Goal: Task Accomplishment & Management: Use online tool/utility

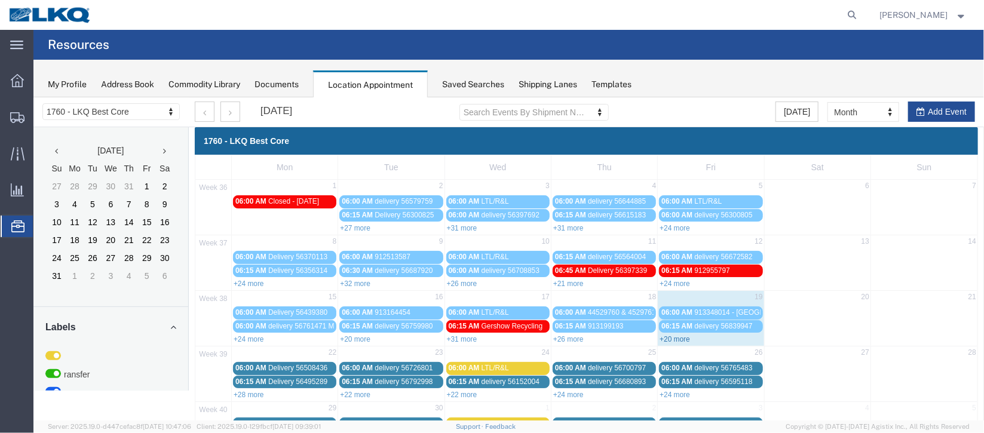
click at [682, 339] on link "+20 more" at bounding box center [674, 339] width 30 height 8
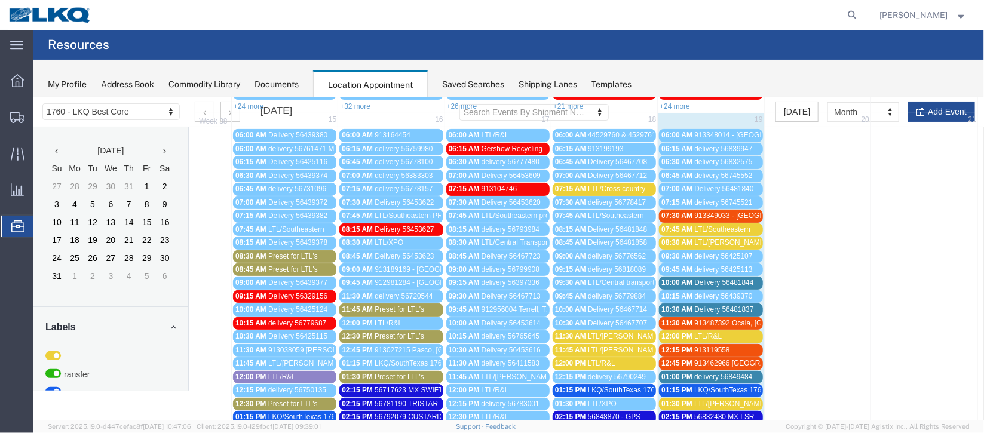
scroll to position [179, 0]
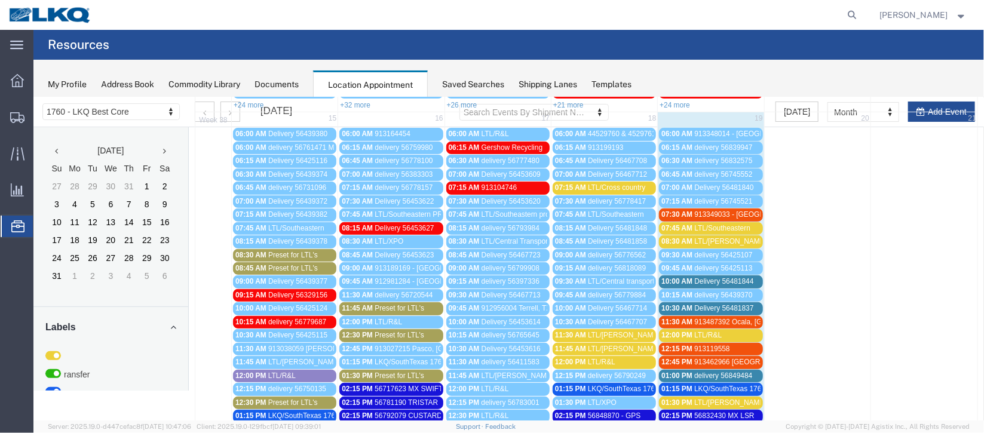
click at [680, 278] on span "10:00 AM" at bounding box center [676, 281] width 31 height 8
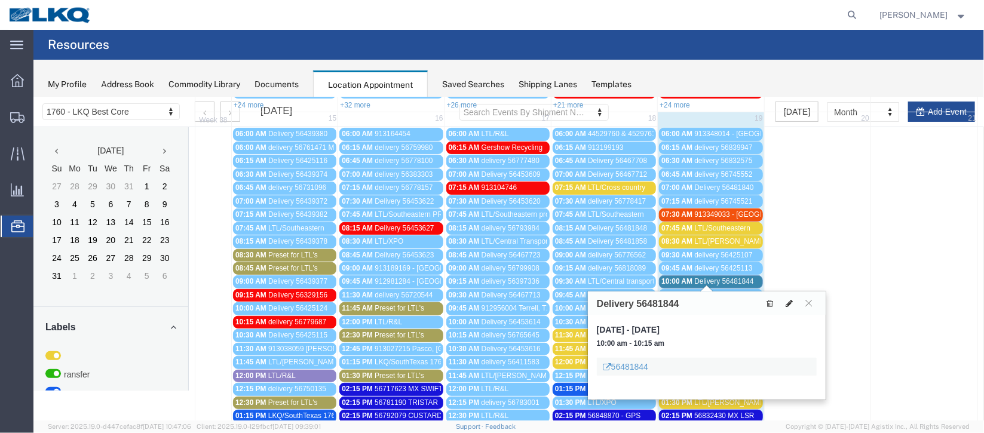
click at [787, 299] on icon at bounding box center [788, 303] width 7 height 8
select select "100"
select select "1"
select select
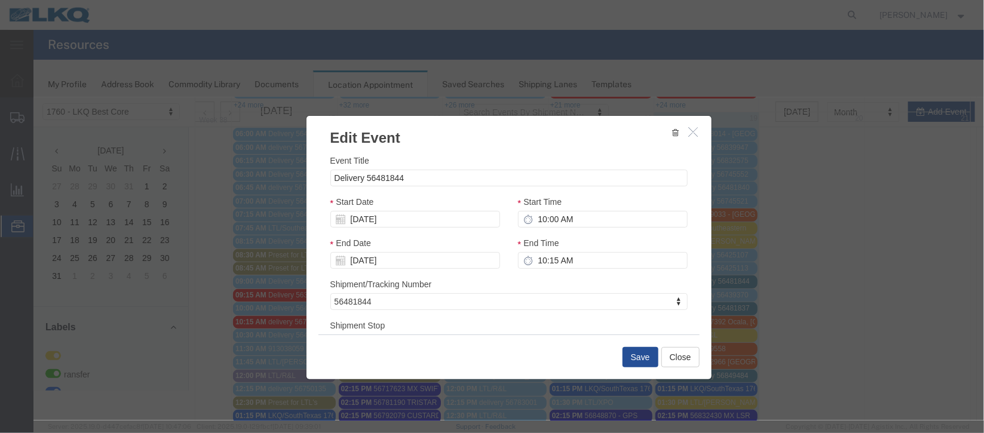
scroll to position [152, 0]
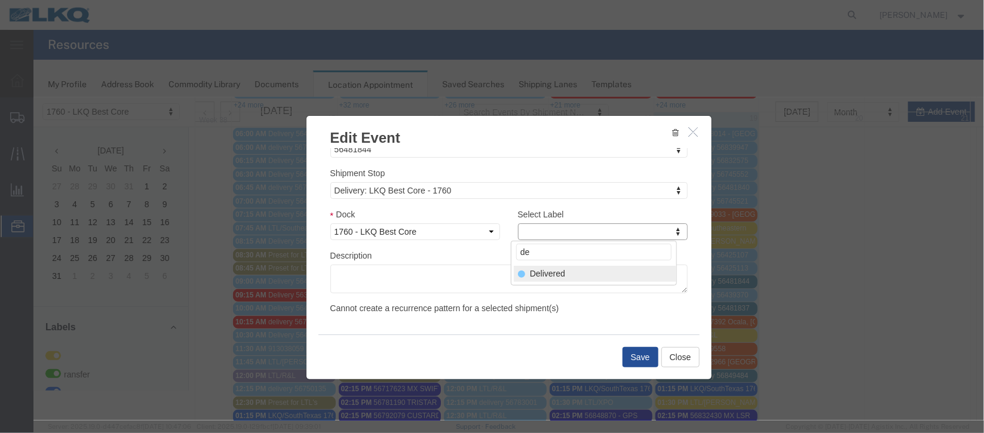
type input "de"
select select "40"
click at [636, 354] on button "Save" at bounding box center [640, 357] width 36 height 20
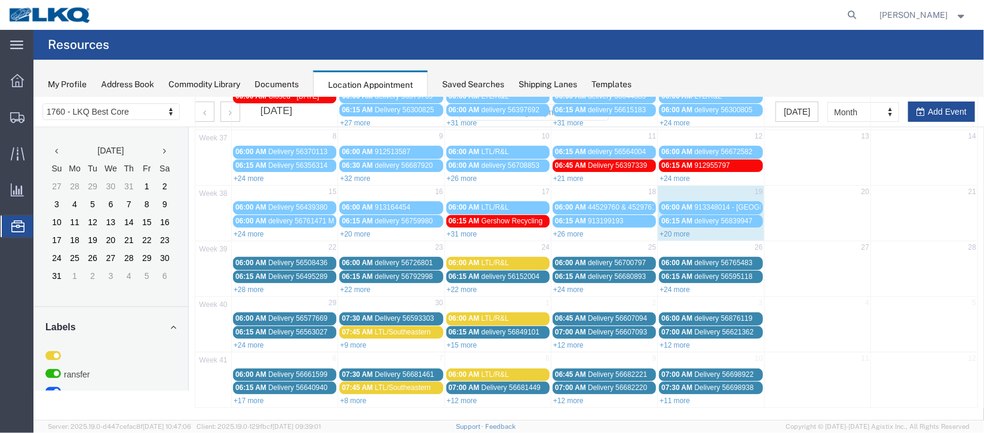
scroll to position [0, 0]
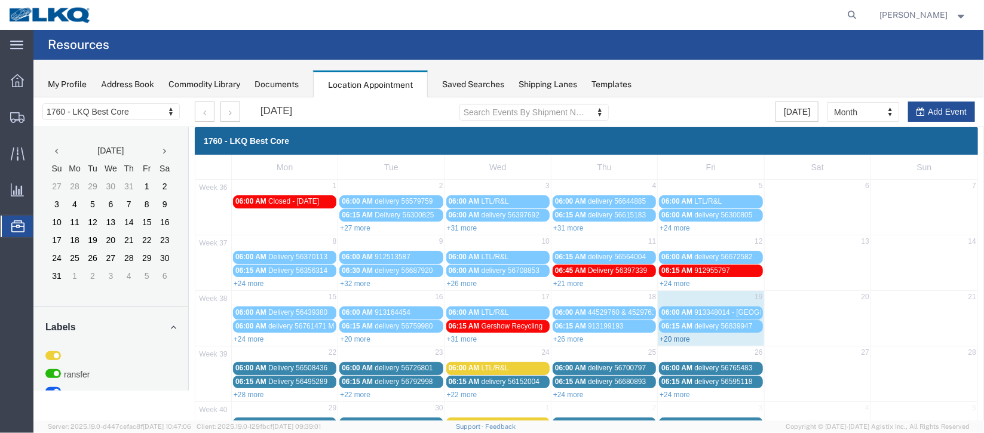
click at [661, 338] on link "+20 more" at bounding box center [674, 339] width 30 height 8
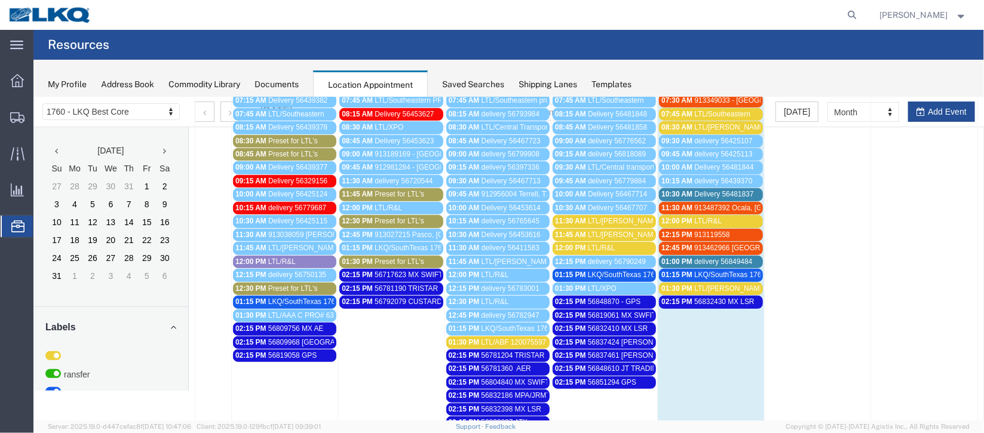
scroll to position [268, 0]
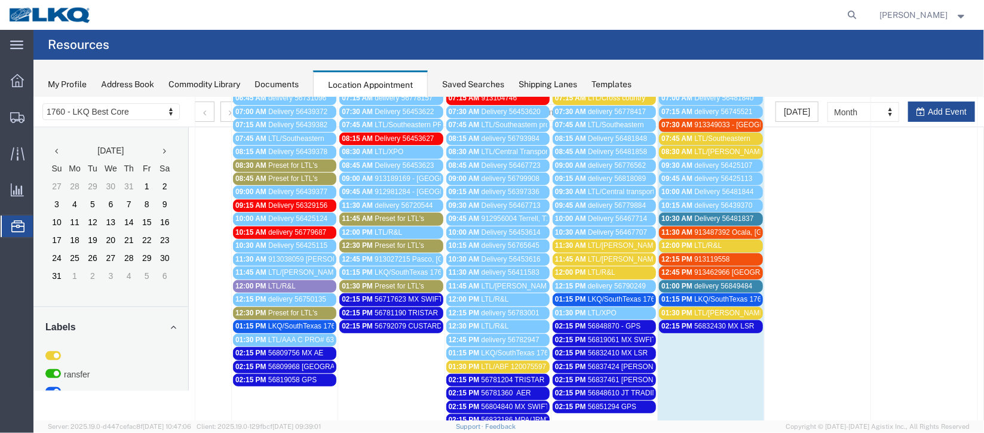
click at [694, 214] on span "Delivery 56481837" at bounding box center [723, 218] width 59 height 8
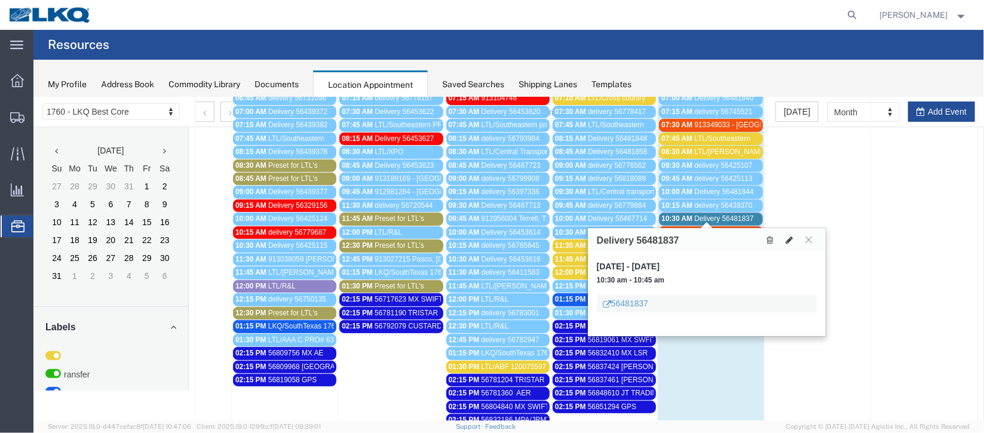
click at [786, 243] on button at bounding box center [788, 239] width 17 height 13
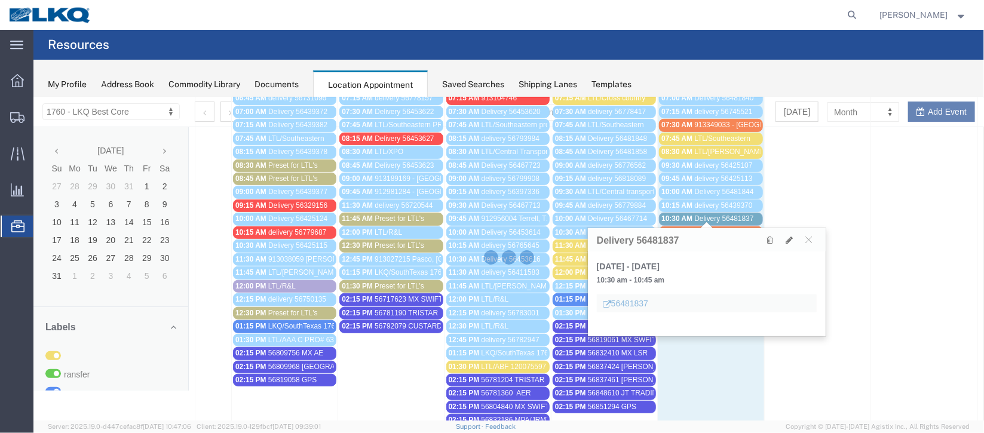
select select "100"
select select "1"
select select
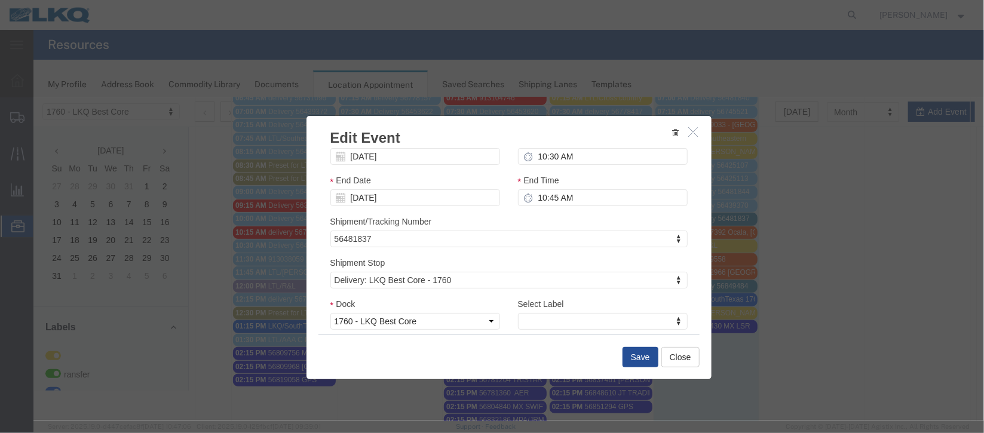
scroll to position [152, 0]
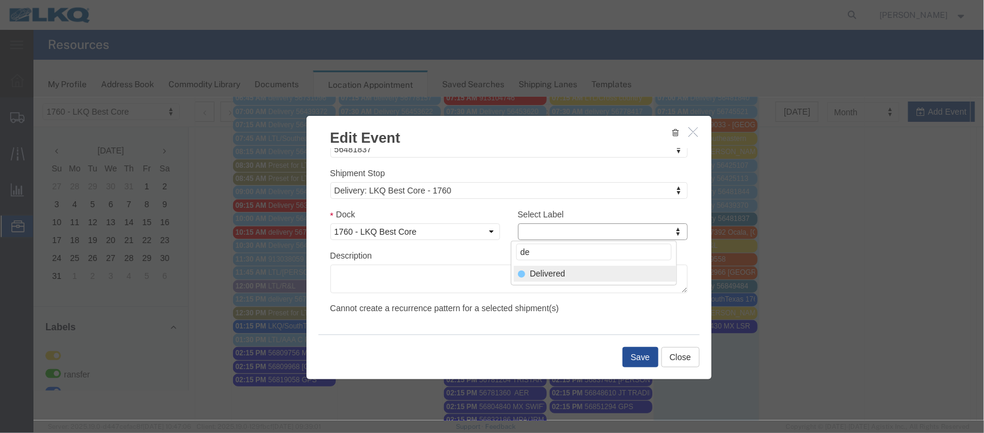
type input "de"
select select "40"
click at [641, 357] on button "Save" at bounding box center [640, 357] width 36 height 20
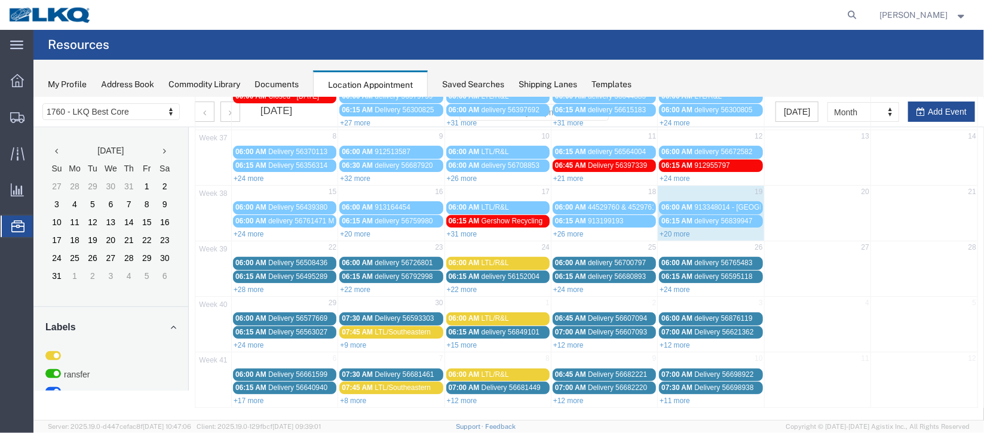
scroll to position [0, 0]
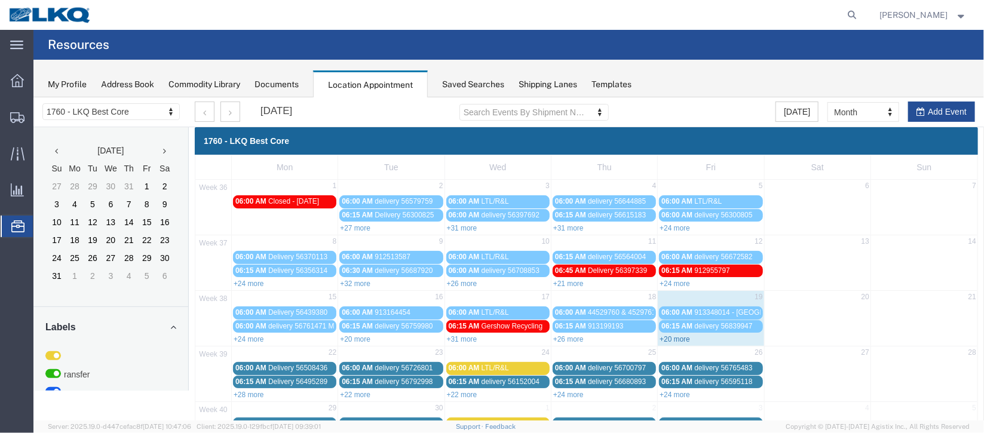
click at [684, 335] on link "+20 more" at bounding box center [674, 339] width 30 height 8
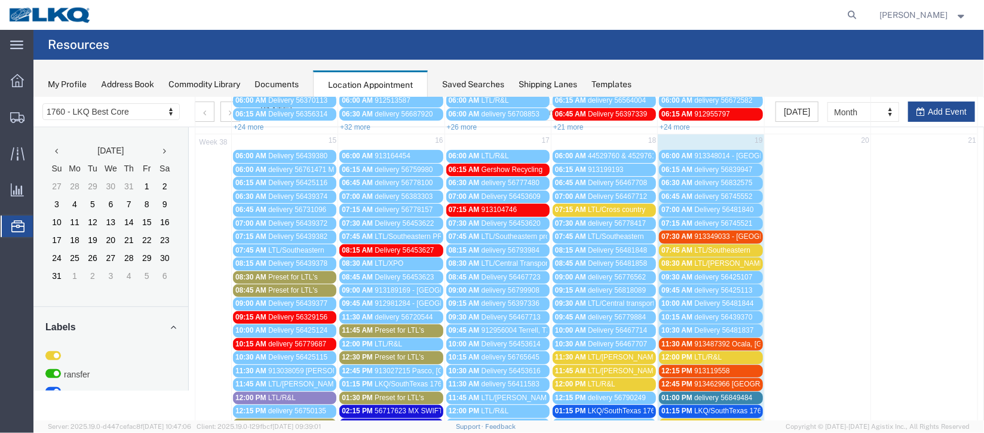
scroll to position [179, 0]
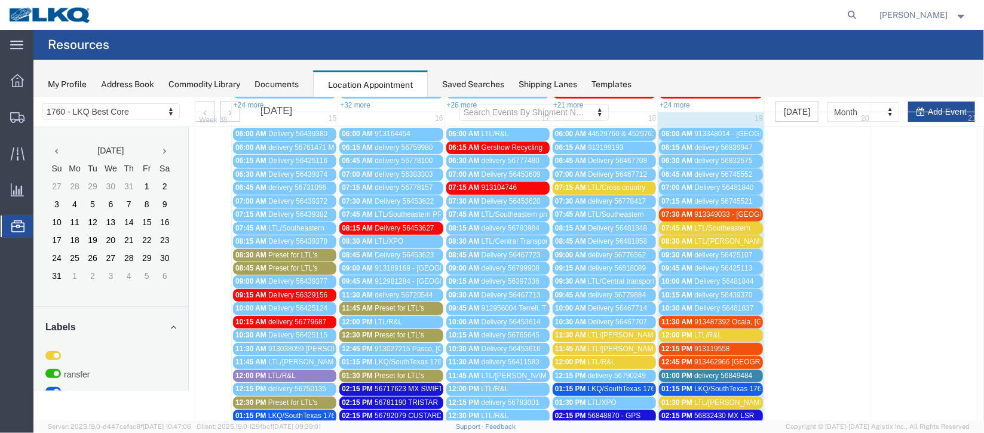
click at [711, 212] on span "913349033 - [GEOGRAPHIC_DATA], [GEOGRAPHIC_DATA]" at bounding box center [791, 214] width 194 height 8
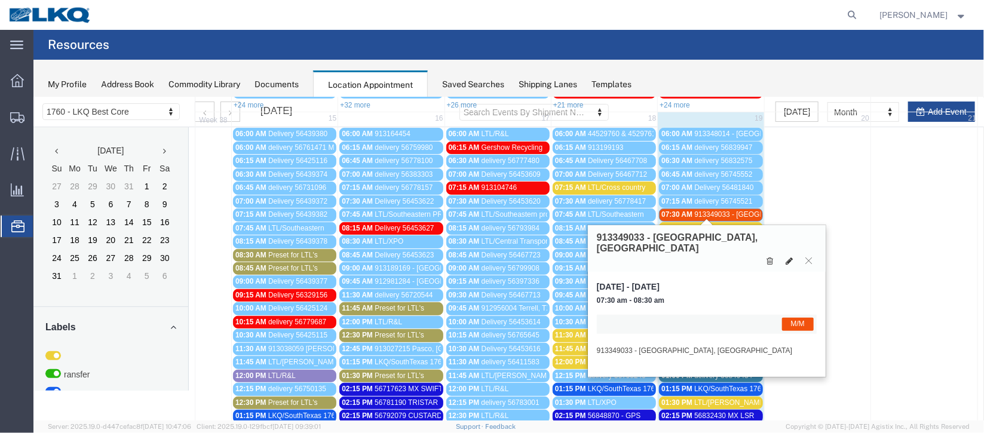
click at [786, 256] on icon at bounding box center [788, 260] width 7 height 8
select select "1"
select select "24"
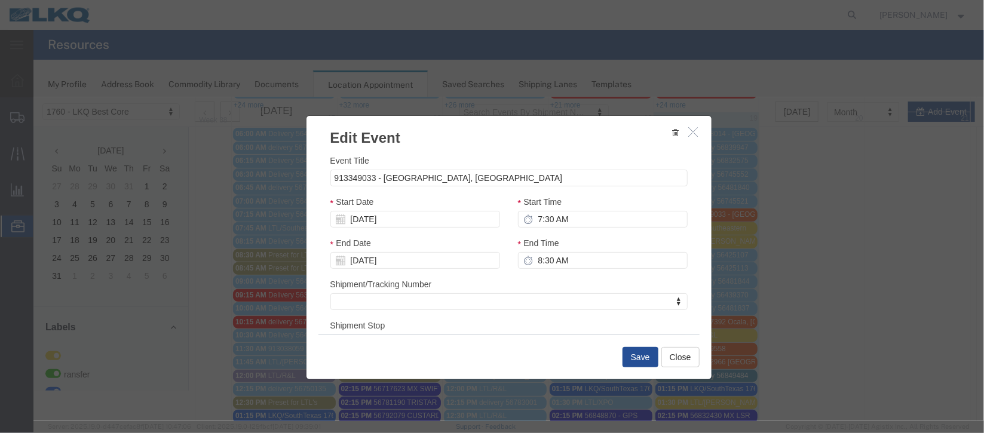
scroll to position [146, 0]
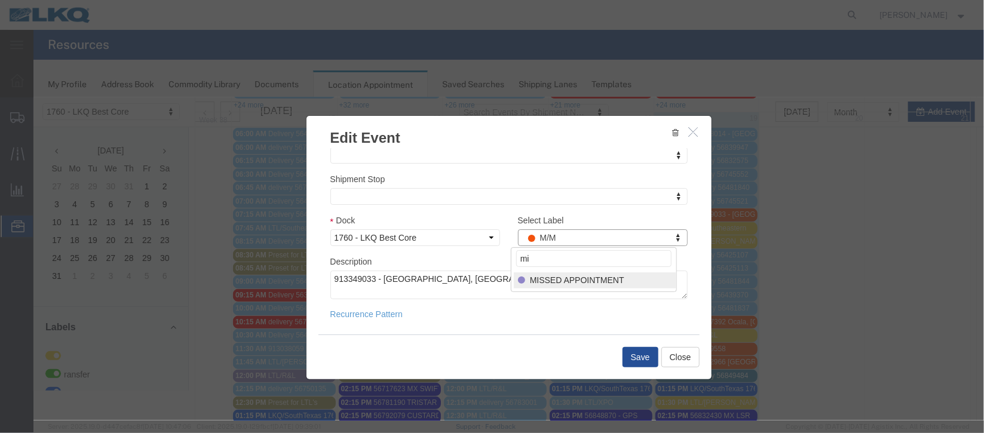
type input "mi"
select select "100"
click at [633, 364] on button "Save" at bounding box center [640, 357] width 36 height 20
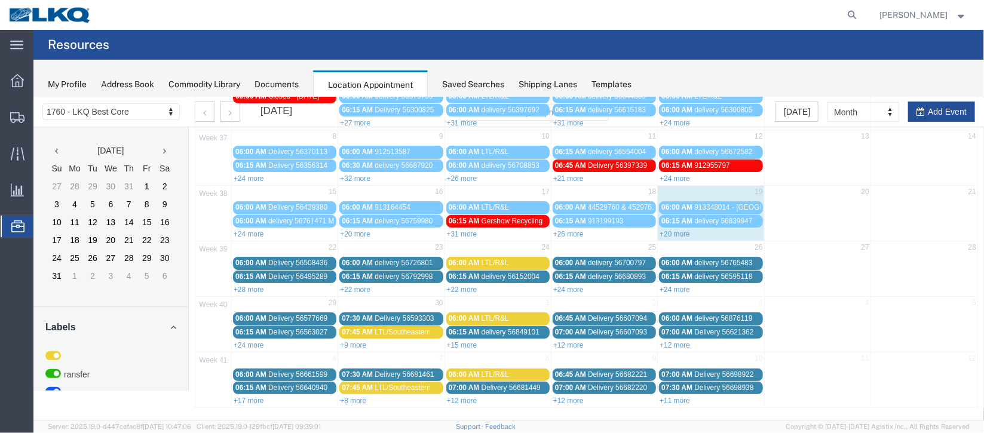
scroll to position [0, 0]
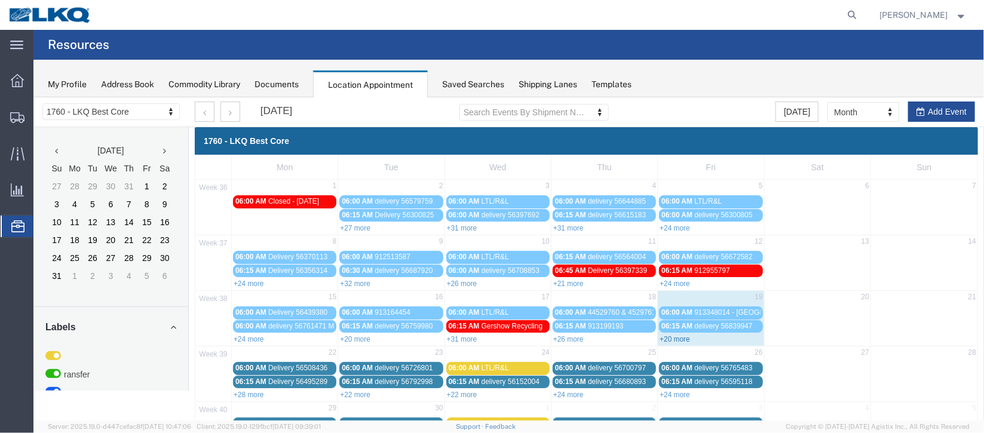
click at [659, 336] on link "+20 more" at bounding box center [674, 339] width 30 height 8
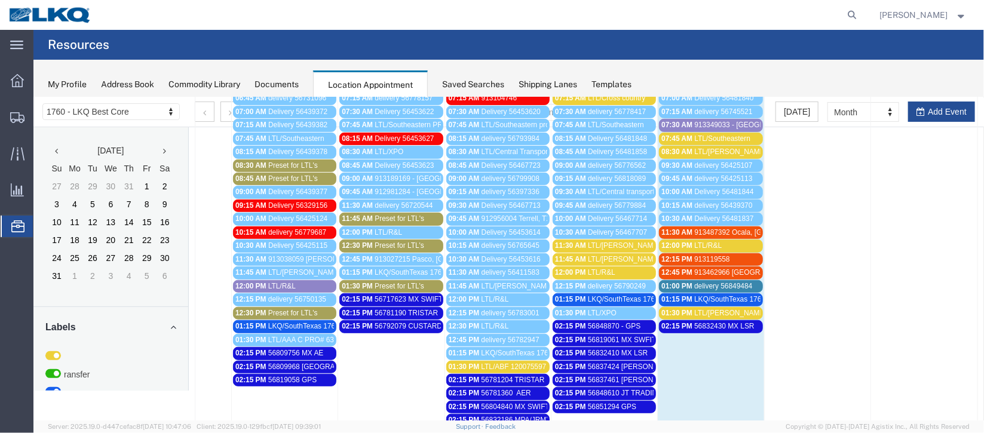
scroll to position [179, 0]
